Goal: Task Accomplishment & Management: Use online tool/utility

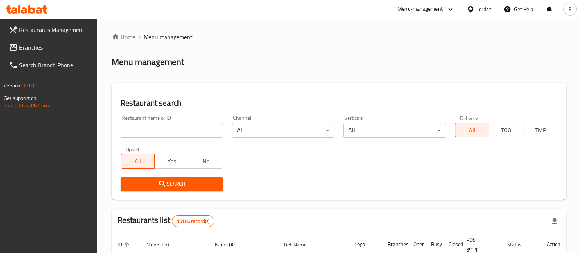
click at [198, 132] on input "search" at bounding box center [172, 130] width 103 height 15
type input "كوالا"
click button "Search" at bounding box center [172, 185] width 103 height 14
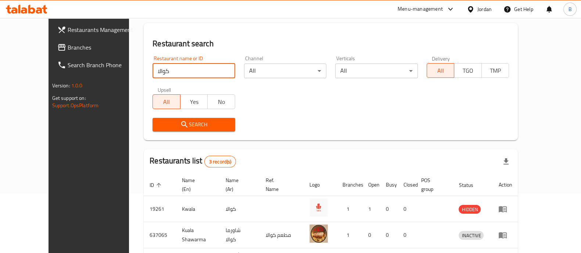
scroll to position [112, 0]
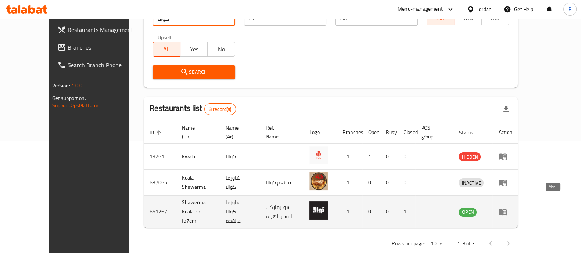
click at [507, 208] on icon "enhanced table" at bounding box center [503, 212] width 9 height 9
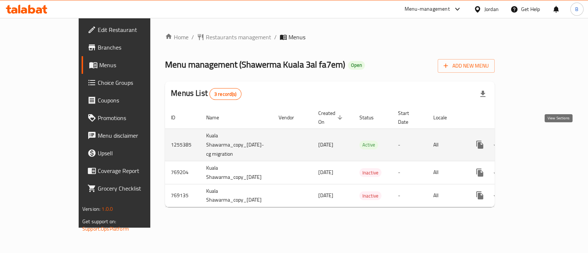
click at [536, 142] on icon "enhanced table" at bounding box center [533, 145] width 7 height 7
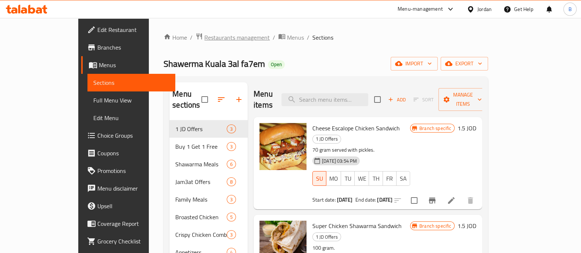
click at [204, 41] on span "Restaurants management" at bounding box center [236, 37] width 65 height 9
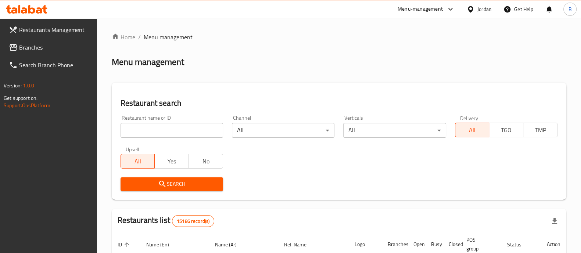
click at [178, 133] on input "search" at bounding box center [172, 130] width 103 height 15
type input "كوالا"
click button "Search" at bounding box center [172, 185] width 103 height 14
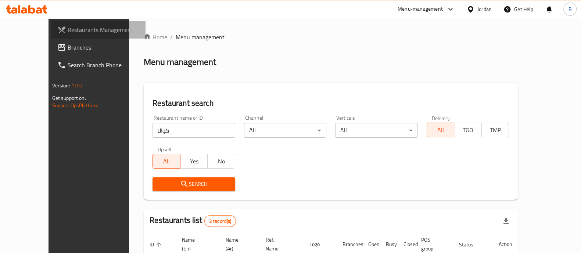
click at [68, 33] on span "Restaurants Management" at bounding box center [104, 29] width 72 height 9
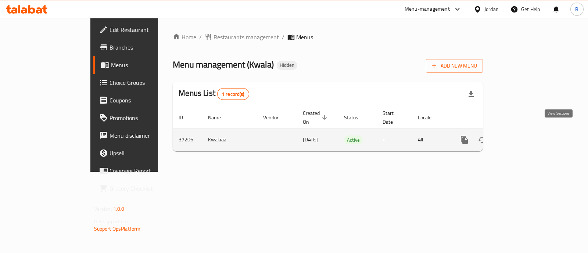
click at [522, 136] on icon "enhanced table" at bounding box center [517, 140] width 9 height 9
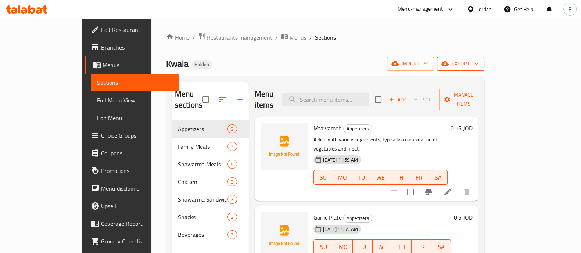
click at [479, 67] on span "export" at bounding box center [461, 63] width 36 height 9
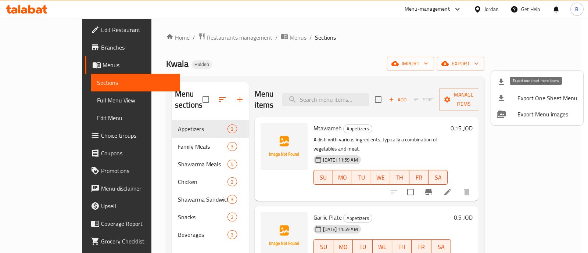
click at [549, 99] on span "Export One Sheet Menu" at bounding box center [548, 98] width 60 height 9
